Goal: Find specific page/section: Find specific page/section

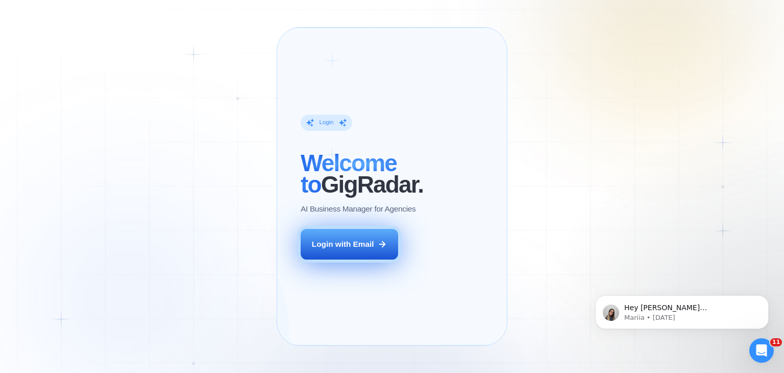
click at [357, 249] on div "Login with Email" at bounding box center [343, 244] width 62 height 11
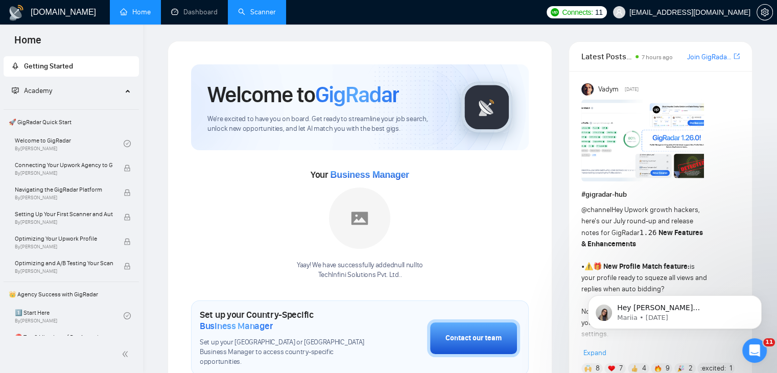
click at [266, 8] on link "Scanner" at bounding box center [257, 12] width 38 height 9
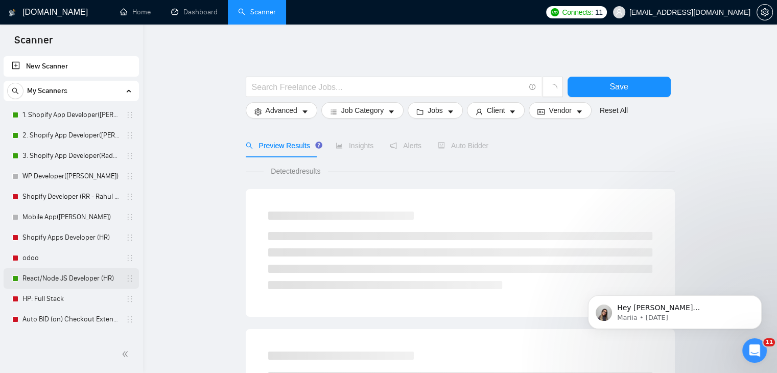
click at [88, 277] on link "React/Node JS Developer (HR)" at bounding box center [70, 278] width 97 height 20
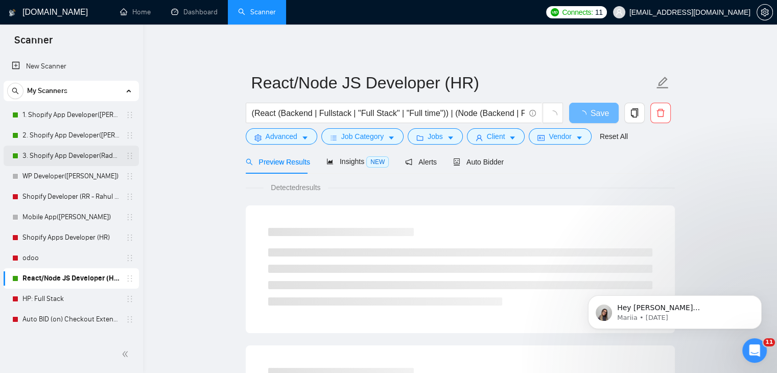
click at [66, 158] on link "3. Shopify App Developer(Radhika - TM)" at bounding box center [70, 156] width 97 height 20
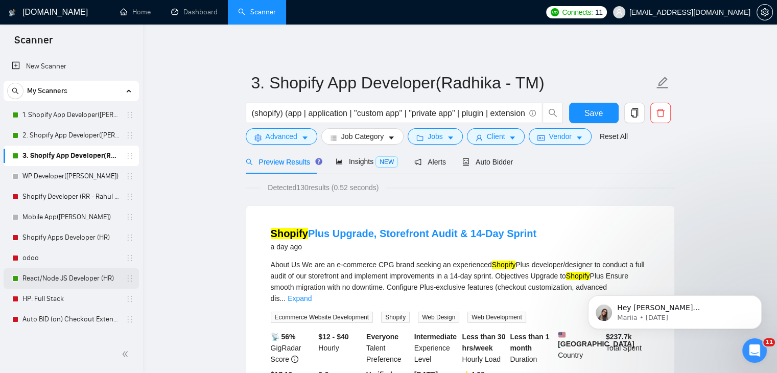
click at [85, 281] on link "React/Node JS Developer (HR)" at bounding box center [70, 278] width 97 height 20
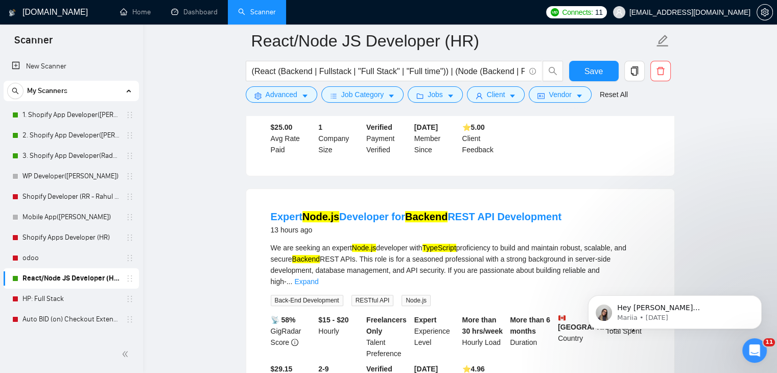
scroll to position [306, 0]
